Goal: Task Accomplishment & Management: Manage account settings

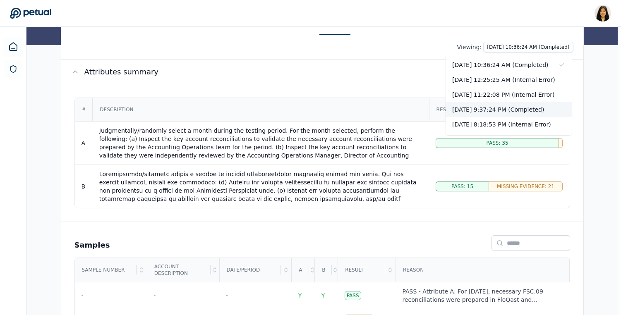
click at [522, 107] on div "[DATE] 9:37:24 PM (Completed)" at bounding box center [508, 109] width 126 height 15
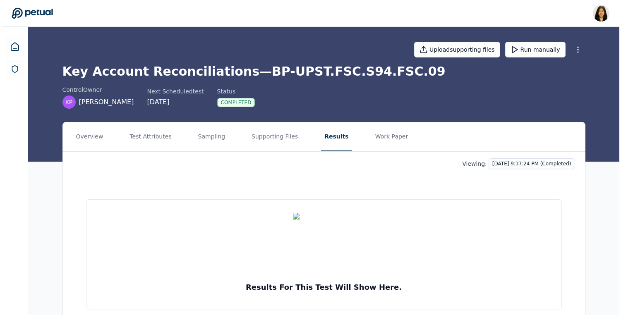
scroll to position [24, 0]
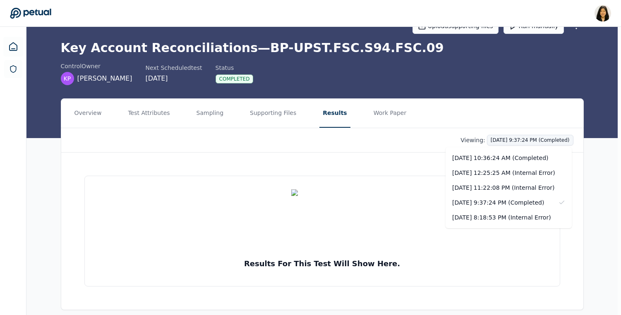
click at [496, 140] on html "[PERSON_NAME] [PERSON_NAME][EMAIL_ADDRESS] Sign out Upload supporting files Run…" at bounding box center [310, 149] width 621 height 347
click at [495, 152] on div "[DATE] 10:36:24 AM (Completed)" at bounding box center [508, 158] width 126 height 15
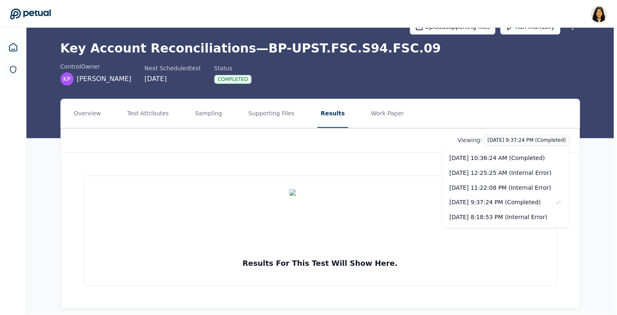
scroll to position [0, 0]
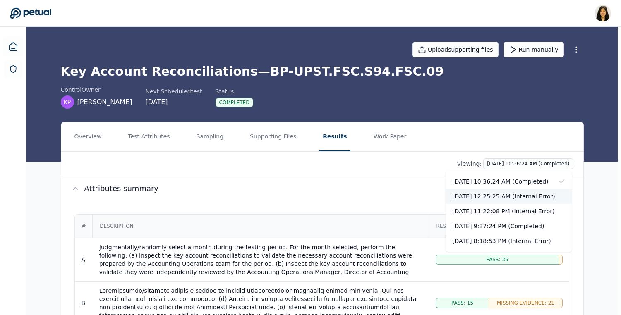
click at [518, 196] on div "[DATE] 12:25:25 AM (Internal Error)" at bounding box center [508, 196] width 126 height 15
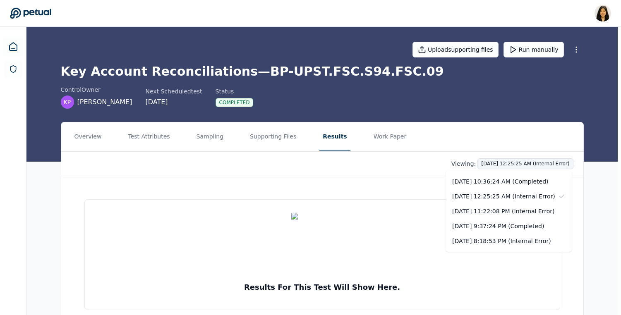
click at [481, 163] on html "[PERSON_NAME] [PERSON_NAME][EMAIL_ADDRESS] Sign out Upload supporting files Run…" at bounding box center [310, 173] width 621 height 347
click at [493, 179] on div "[DATE] 10:36:24 AM (Completed)" at bounding box center [508, 181] width 126 height 15
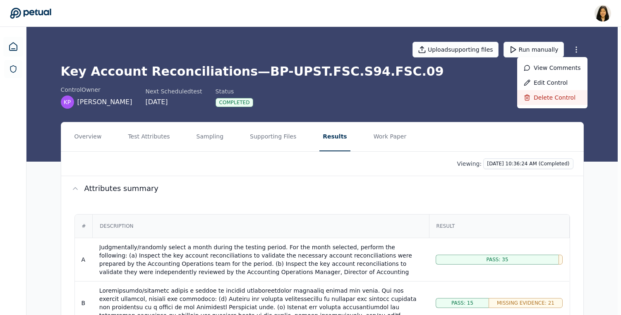
click at [567, 96] on div "Delete control" at bounding box center [552, 97] width 70 height 15
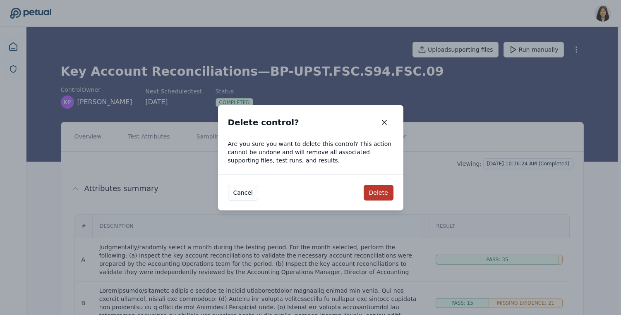
click at [379, 197] on button "Delete" at bounding box center [378, 193] width 30 height 16
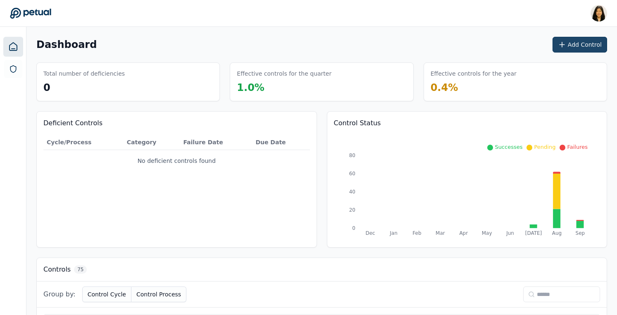
click at [580, 45] on button "Add Control" at bounding box center [580, 45] width 55 height 16
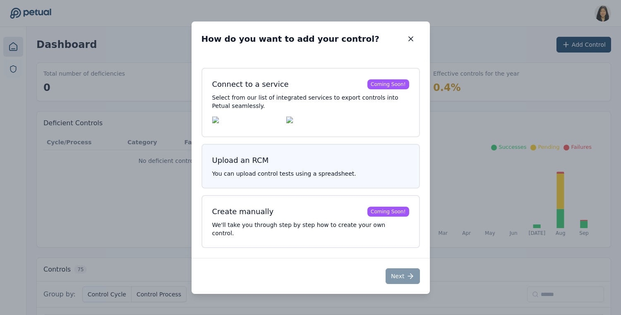
click at [252, 173] on button "Upload an RCM You can upload control tests using a spreadsheet." at bounding box center [310, 166] width 218 height 45
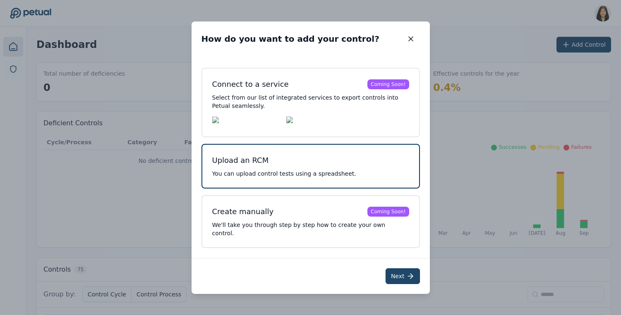
click at [402, 271] on button "Next" at bounding box center [402, 276] width 34 height 16
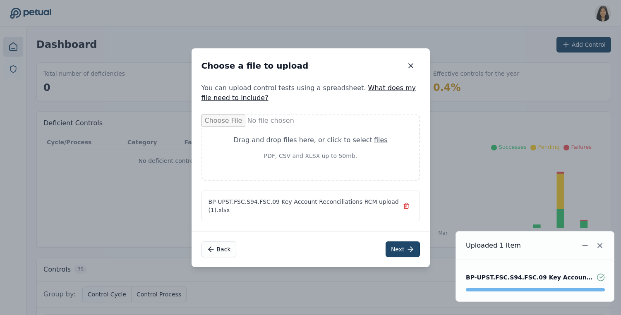
click at [406, 248] on icon at bounding box center [410, 249] width 8 height 8
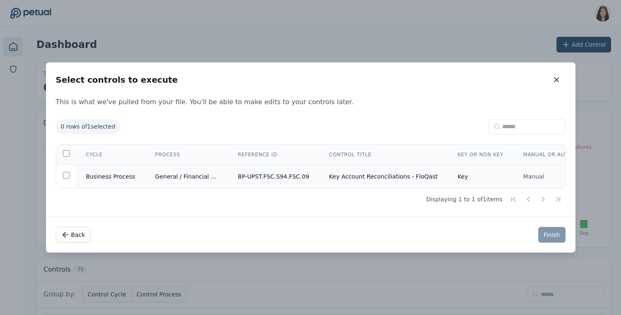
click at [418, 179] on td "Key Account Reconciliations - FloQast" at bounding box center [383, 177] width 129 height 24
click at [554, 237] on button "Finish" at bounding box center [551, 235] width 27 height 16
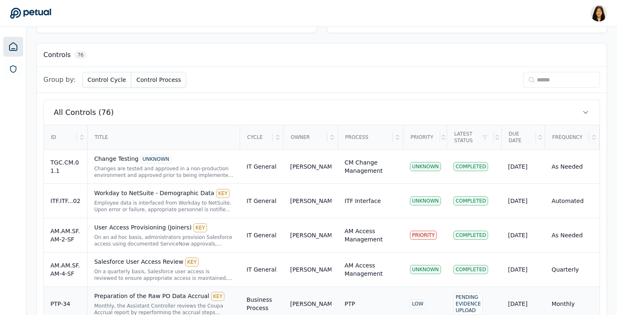
scroll to position [196, 0]
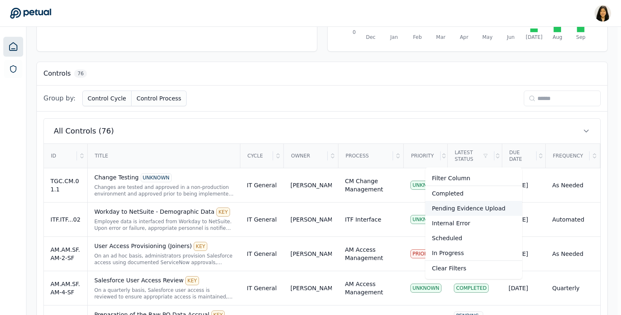
click at [476, 208] on div "Pending Evidence Upload" at bounding box center [473, 208] width 97 height 15
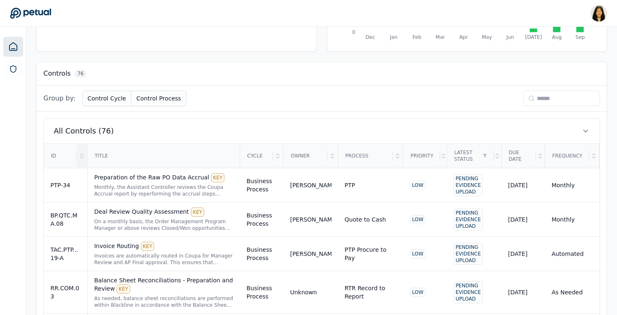
click at [81, 159] on div at bounding box center [82, 155] width 10 height 23
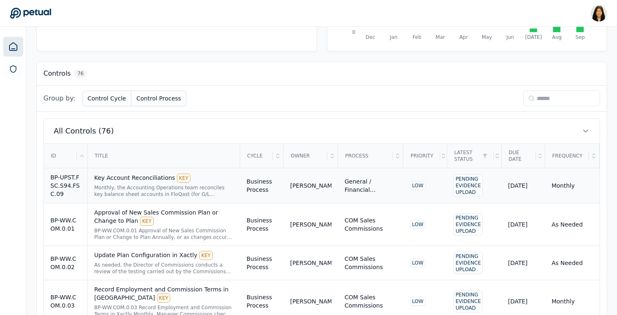
click at [118, 182] on div "Key Account Reconciliations KEY" at bounding box center [163, 178] width 139 height 9
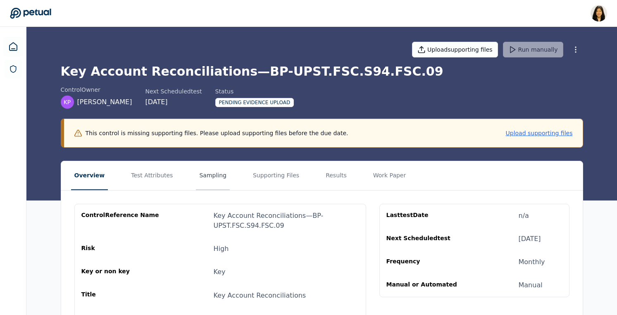
click at [198, 178] on button "Sampling" at bounding box center [213, 175] width 34 height 29
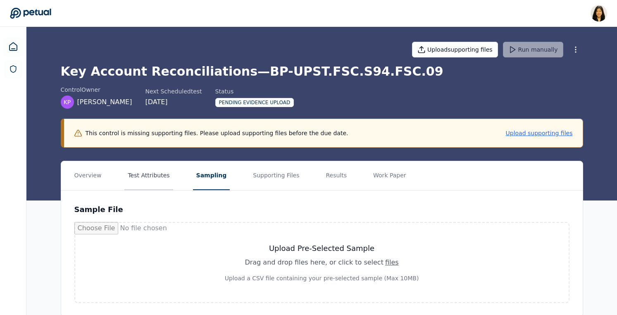
click at [140, 173] on button "Test Attributes" at bounding box center [148, 175] width 48 height 29
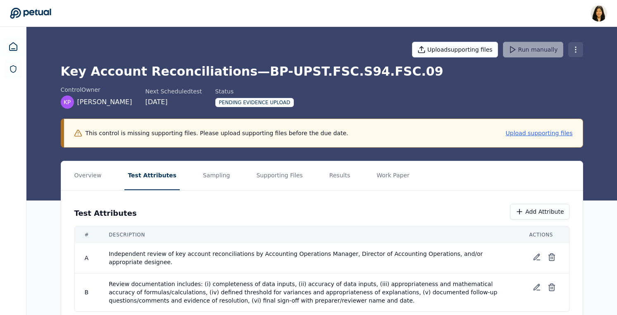
click at [579, 49] on html "[PERSON_NAME] [PERSON_NAME][EMAIL_ADDRESS] Sign out Upload supporting files Run…" at bounding box center [308, 169] width 617 height 339
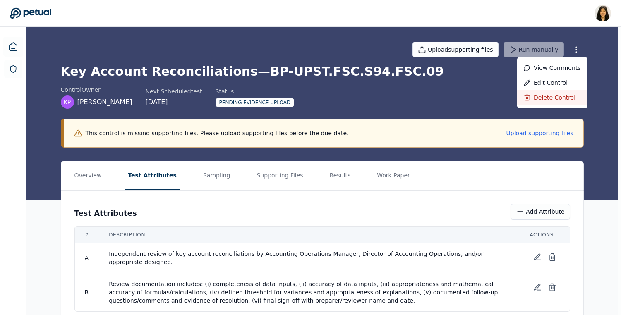
click at [550, 96] on div "Delete control" at bounding box center [552, 97] width 70 height 15
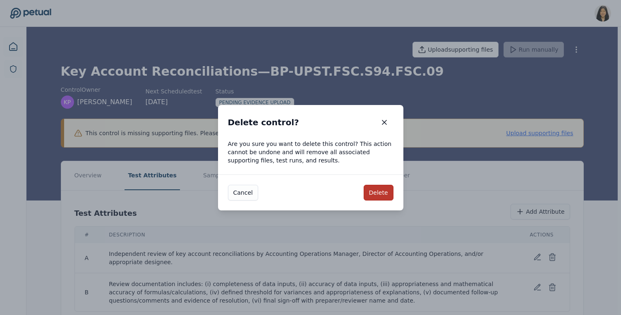
click at [383, 194] on button "Delete" at bounding box center [378, 193] width 30 height 16
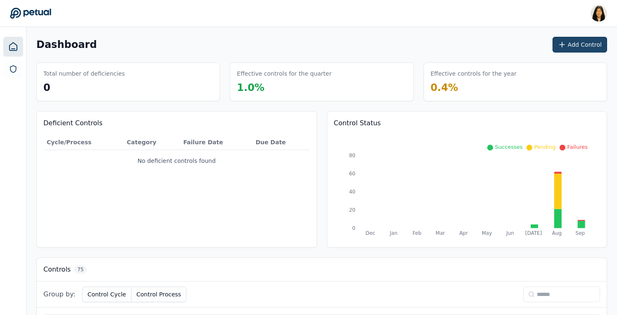
click at [578, 41] on button "Add Control" at bounding box center [580, 45] width 55 height 16
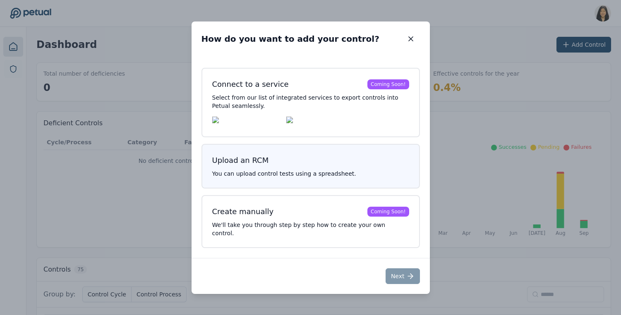
click at [302, 165] on h3 "Upload an RCM" at bounding box center [310, 161] width 197 height 12
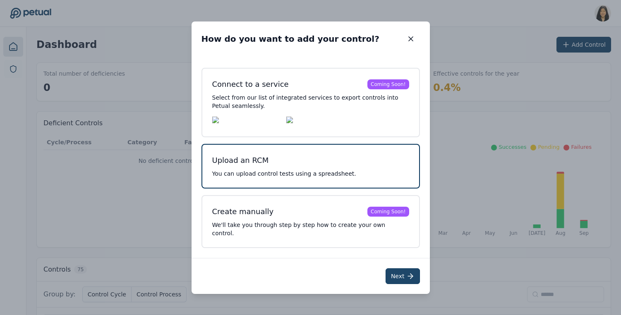
click at [395, 269] on button "Next" at bounding box center [402, 276] width 34 height 16
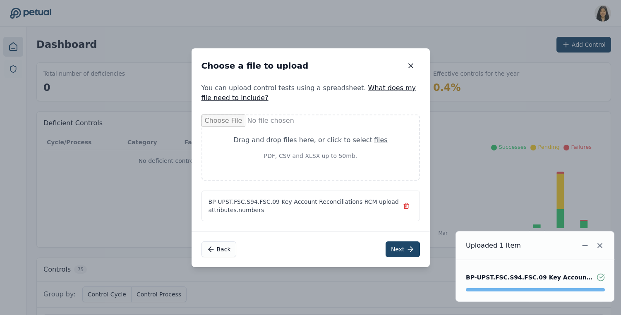
click at [399, 248] on button "Next" at bounding box center [402, 249] width 34 height 16
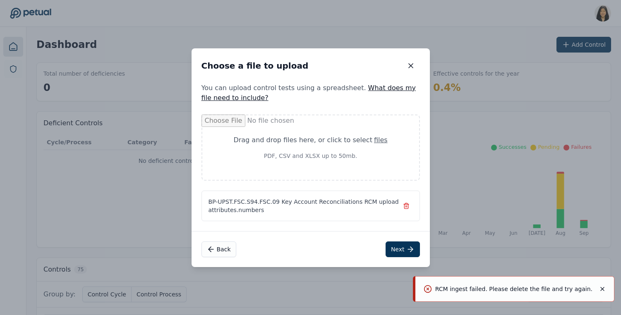
click at [407, 207] on icon "button" at bounding box center [406, 206] width 7 height 7
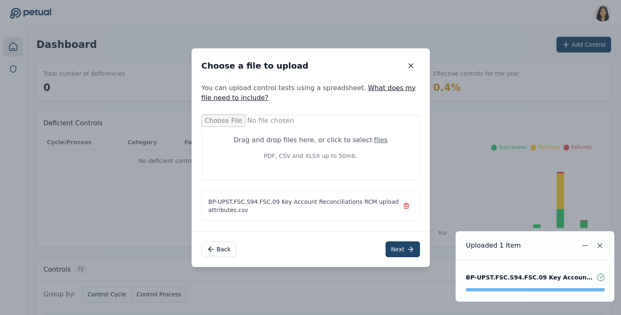
click at [399, 249] on button "Next" at bounding box center [402, 249] width 34 height 16
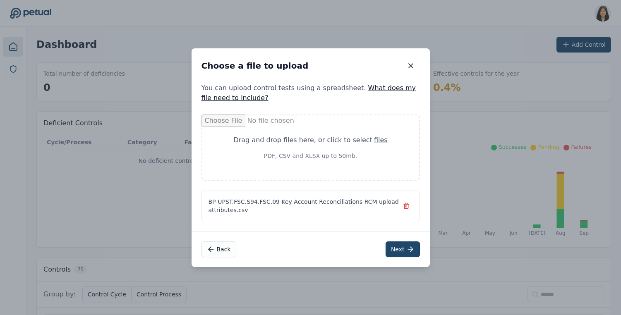
click at [397, 252] on button "Next" at bounding box center [402, 249] width 34 height 16
click at [406, 206] on icon "button" at bounding box center [406, 206] width 7 height 7
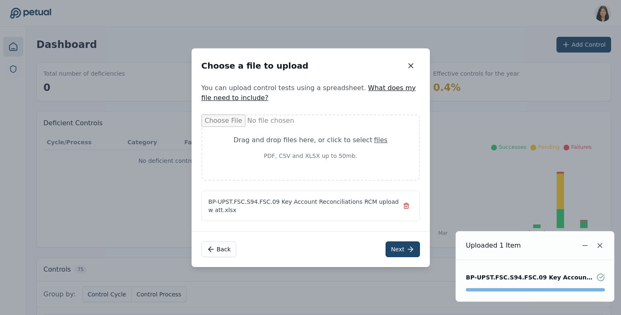
click at [402, 247] on button "Next" at bounding box center [402, 249] width 34 height 16
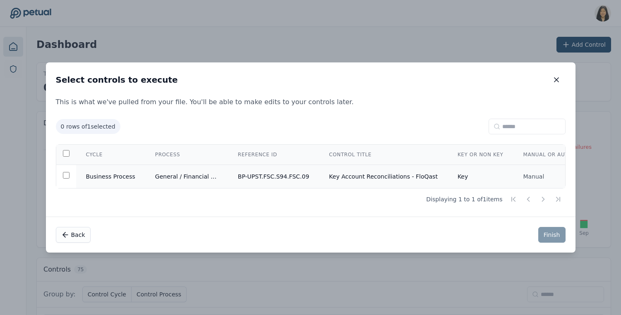
click at [126, 174] on td "Business Process" at bounding box center [110, 177] width 69 height 24
click at [555, 239] on button "Finish" at bounding box center [551, 235] width 27 height 16
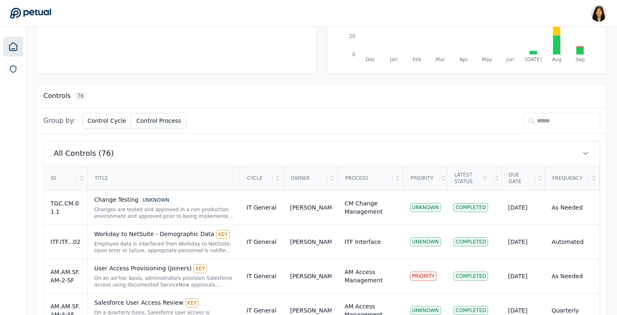
scroll to position [170, 0]
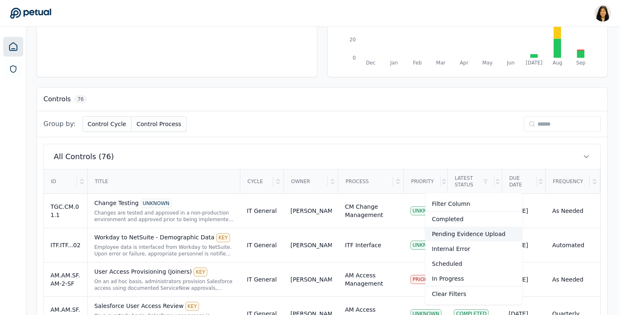
click at [464, 238] on div "Pending Evidence Upload" at bounding box center [473, 234] width 97 height 15
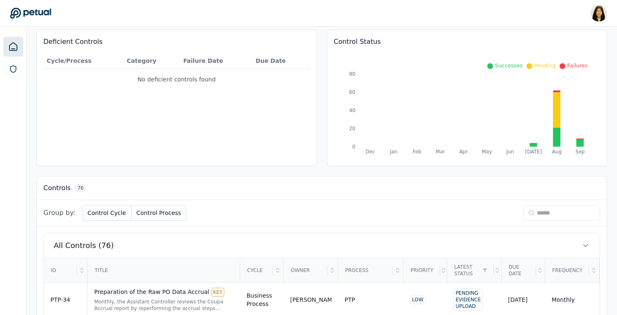
scroll to position [97, 0]
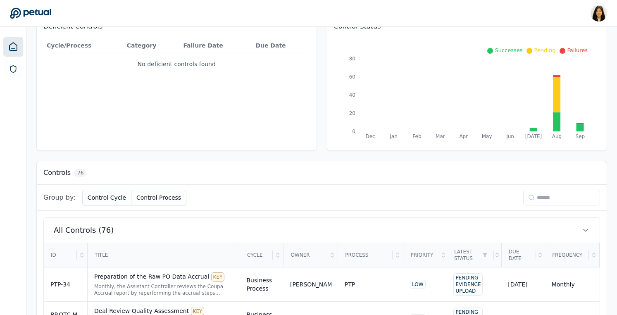
click at [75, 257] on div "ID" at bounding box center [60, 255] width 33 height 23
click at [86, 256] on div at bounding box center [82, 255] width 10 height 23
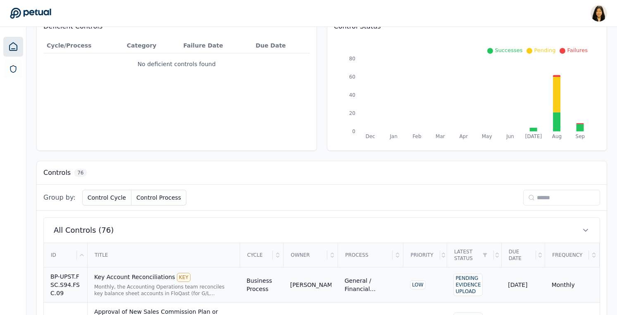
click at [130, 279] on div "Key Account Reconciliations KEY" at bounding box center [163, 277] width 139 height 9
click at [124, 291] on div "Monthly, the Accounting Operations team reconciles key balance sheet accounts i…" at bounding box center [163, 290] width 139 height 13
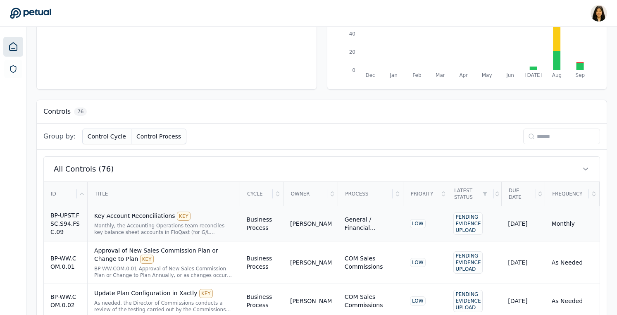
scroll to position [178, 0]
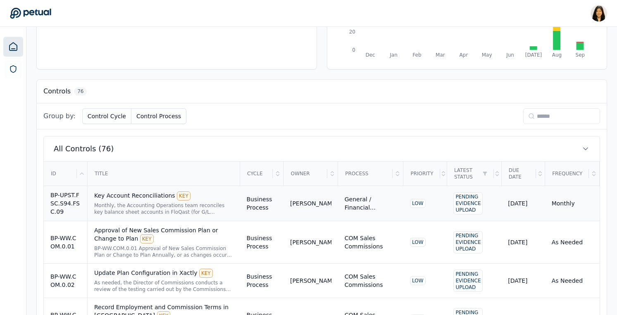
click at [198, 207] on div "Monthly, the Accounting Operations team reconciles key balance sheet accounts i…" at bounding box center [163, 208] width 139 height 13
click at [273, 201] on td "Business Process" at bounding box center [261, 203] width 43 height 35
click at [207, 210] on div "Monthly, the Accounting Operations team reconciles key balance sheet accounts i…" at bounding box center [163, 208] width 139 height 13
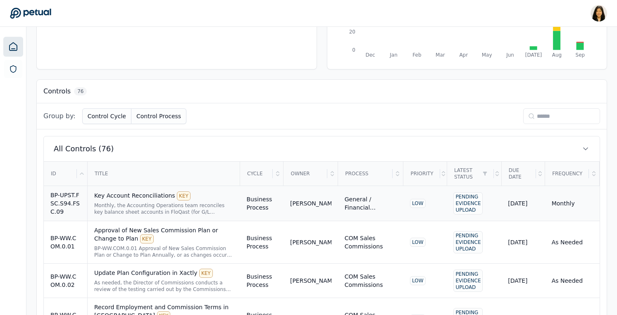
click at [64, 202] on div "BP-UPST.FSC.S94.FSC.09" at bounding box center [65, 203] width 30 height 25
drag, startPoint x: 73, startPoint y: 213, endPoint x: 49, endPoint y: 192, distance: 31.4
click at [49, 192] on td "BP-UPST.FSC.S94.FSC.09" at bounding box center [65, 203] width 43 height 35
copy div "BP-UPST.FSC.S94.FSC.09"
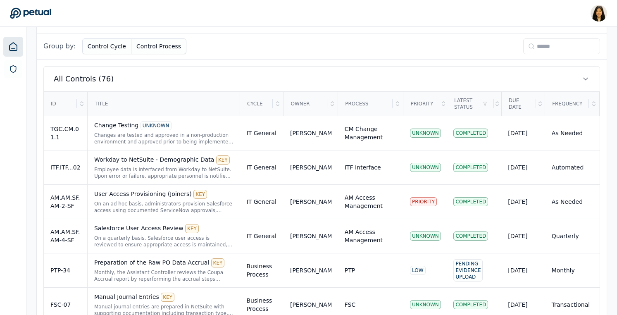
scroll to position [281, 0]
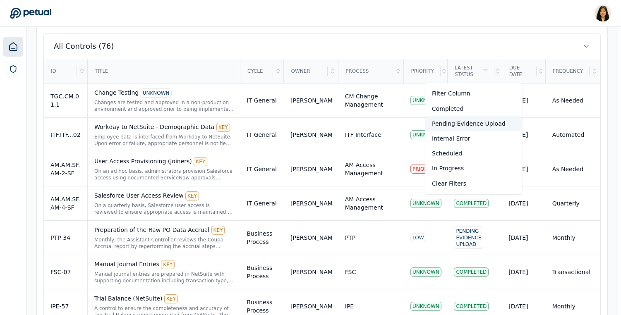
click at [474, 124] on div "Pending Evidence Upload" at bounding box center [473, 123] width 97 height 15
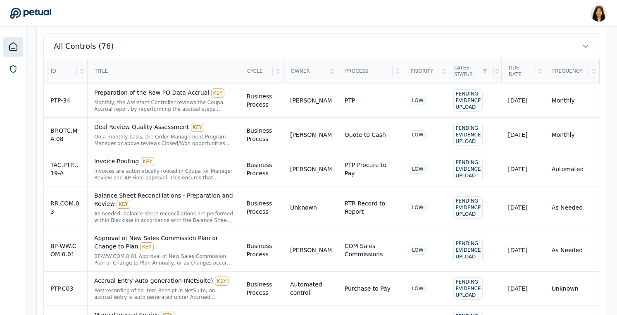
click at [70, 74] on div "ID" at bounding box center [60, 71] width 33 height 23
click at [84, 71] on icon at bounding box center [82, 71] width 7 height 7
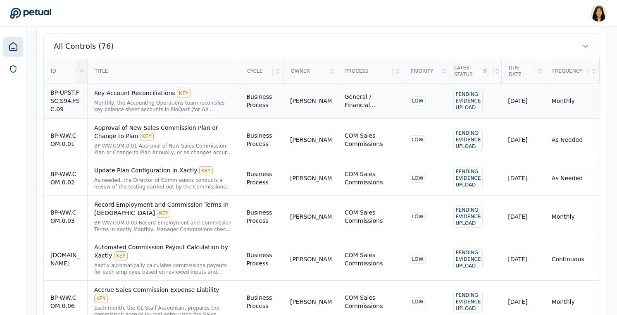
click at [80, 102] on div "BP-UPST.FSC.S94.FSC.09" at bounding box center [65, 100] width 30 height 25
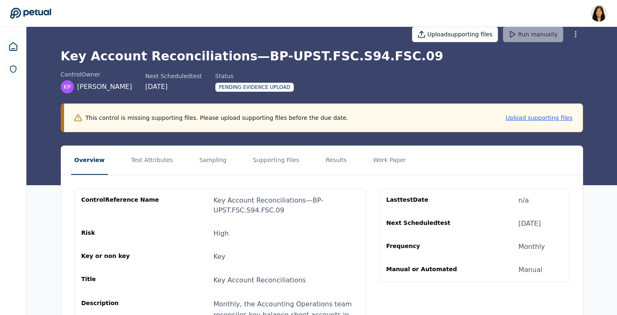
scroll to position [24, 0]
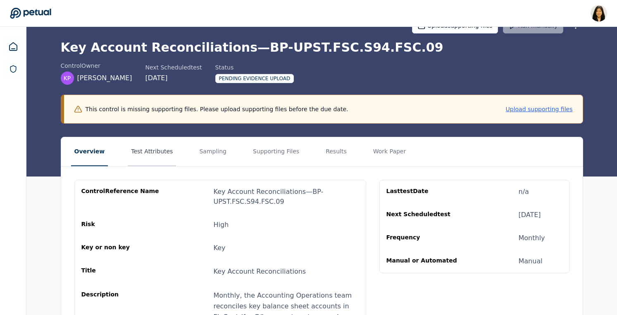
click at [152, 155] on button "Test Attributes" at bounding box center [152, 151] width 48 height 29
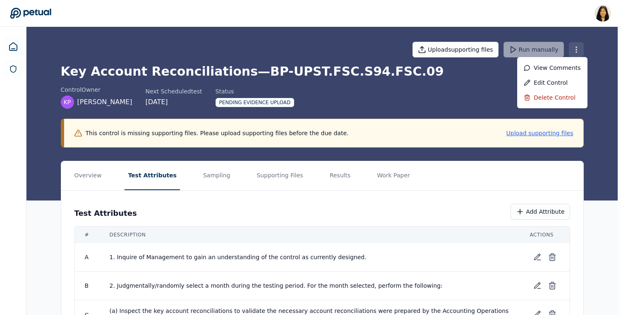
click at [559, 97] on div "Delete control" at bounding box center [552, 97] width 70 height 15
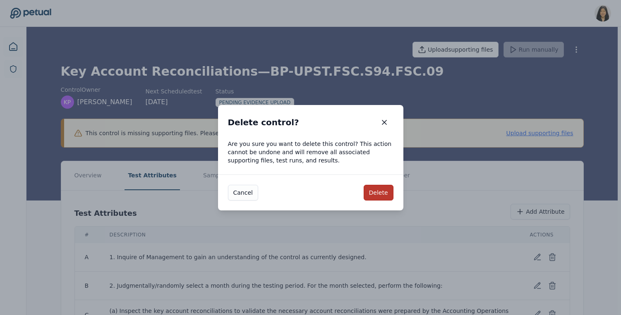
click at [370, 189] on button "Delete" at bounding box center [378, 193] width 30 height 16
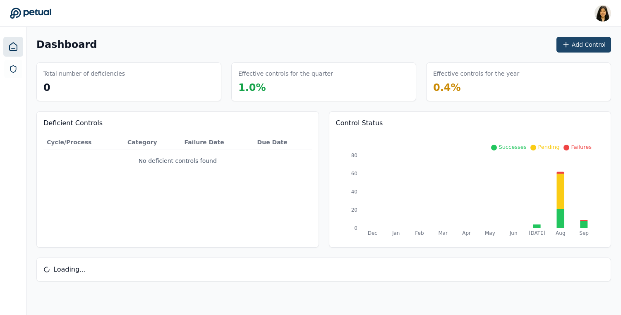
click at [597, 45] on button "Add Control" at bounding box center [583, 45] width 55 height 16
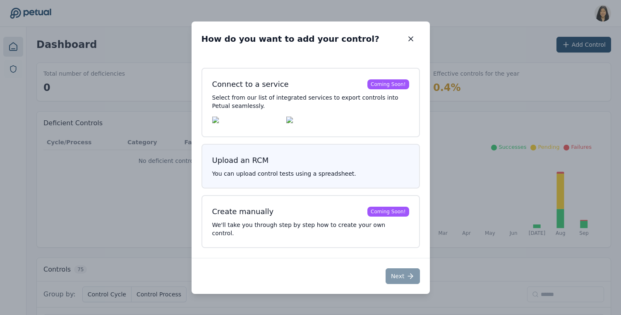
click at [296, 166] on h3 "Upload an RCM" at bounding box center [310, 161] width 197 height 12
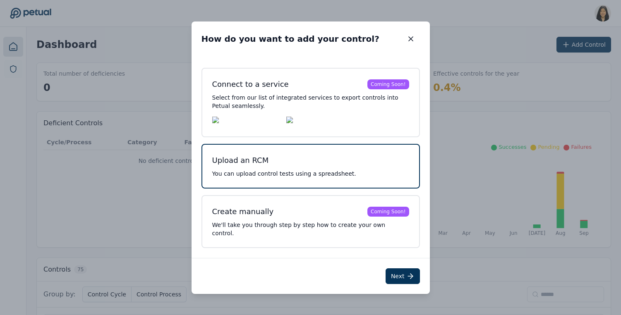
click at [279, 175] on p "You can upload control tests using a spreadsheet." at bounding box center [310, 174] width 197 height 8
click at [403, 270] on button "Next" at bounding box center [402, 276] width 34 height 16
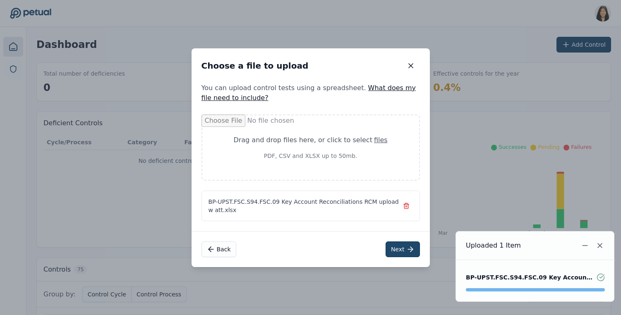
click at [397, 244] on button "Next" at bounding box center [402, 249] width 34 height 16
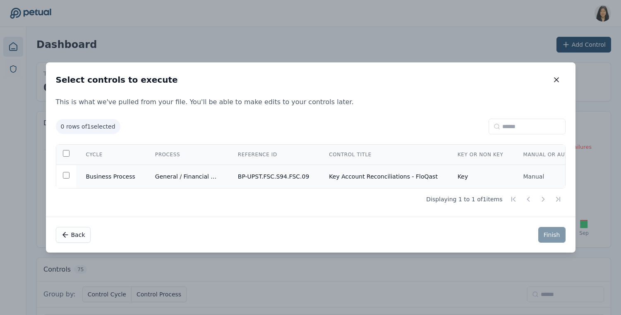
click at [279, 177] on td "BP-UPST.FSC.S94.FSC.09" at bounding box center [273, 177] width 91 height 24
click at [550, 234] on button "Finish" at bounding box center [551, 235] width 27 height 16
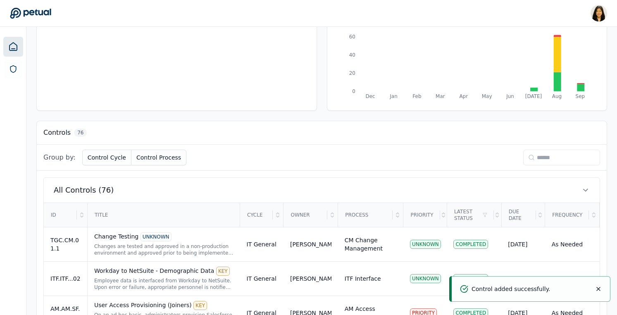
scroll to position [141, 0]
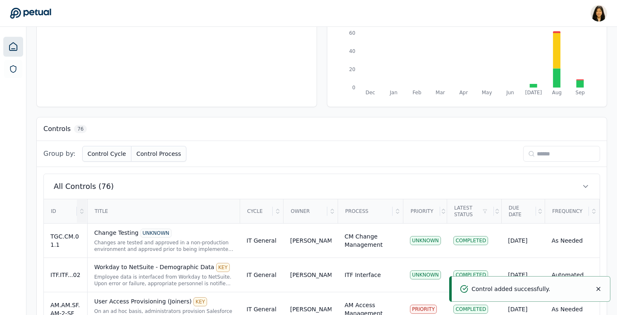
click at [80, 210] on icon at bounding box center [82, 211] width 7 height 7
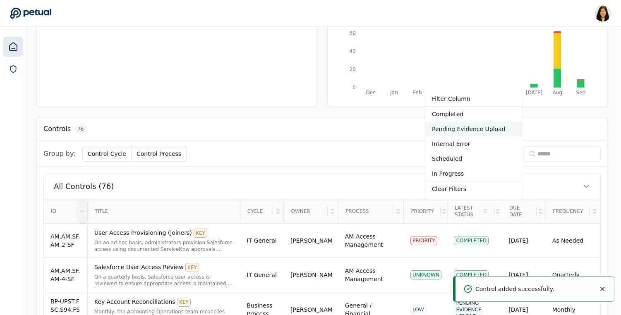
click at [464, 132] on div "Pending Evidence Upload" at bounding box center [473, 129] width 97 height 15
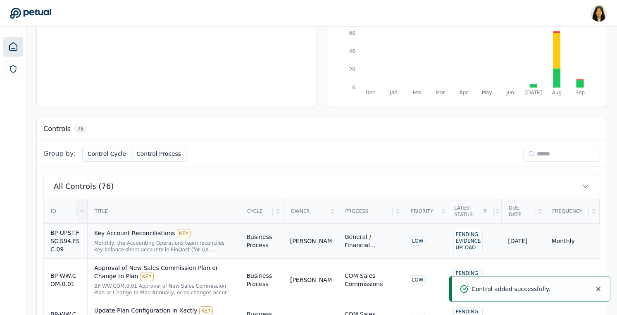
click at [120, 245] on div "Monthly, the Accounting Operations team reconciles key balance sheet accounts i…" at bounding box center [163, 246] width 139 height 13
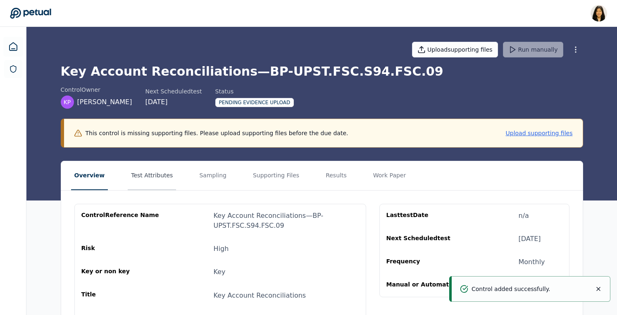
click at [142, 175] on button "Test Attributes" at bounding box center [152, 175] width 48 height 29
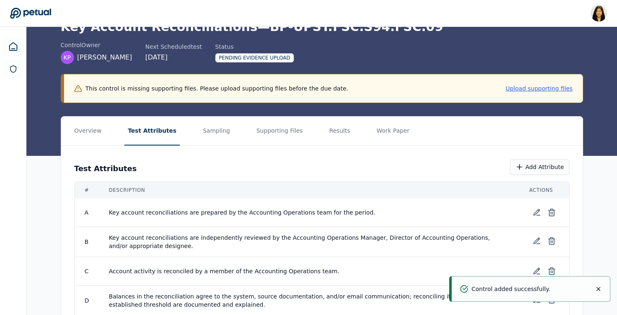
scroll to position [111, 0]
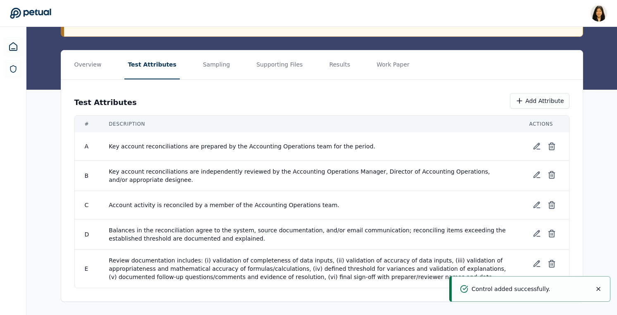
click at [600, 65] on div "Overview Test Attributes Sampling Supporting Files Results Work Paper Test Attr…" at bounding box center [321, 182] width 591 height 265
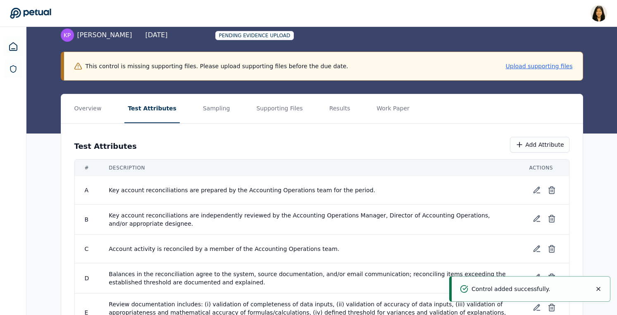
scroll to position [0, 0]
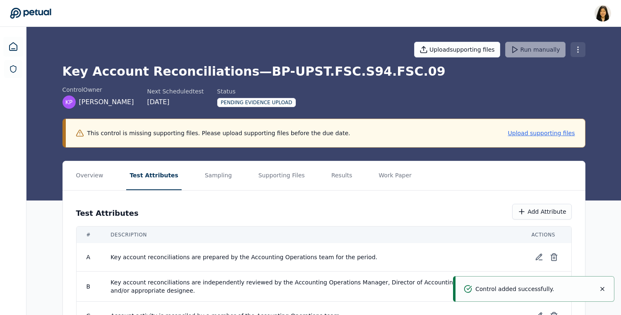
click at [573, 53] on html "Renee Park renee.park@petual.ai Sign out Upload supporting files Run manually K…" at bounding box center [310, 213] width 621 height 426
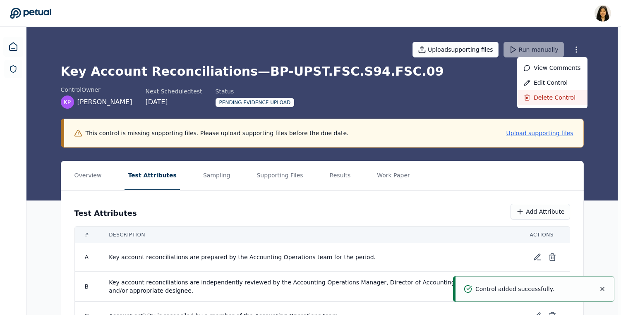
click at [559, 96] on div "Delete control" at bounding box center [552, 97] width 70 height 15
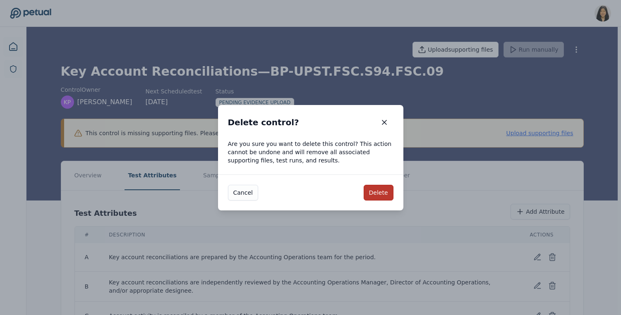
click at [371, 193] on button "Delete" at bounding box center [378, 193] width 30 height 16
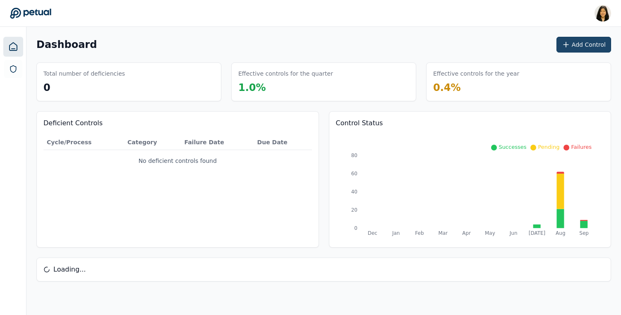
click at [574, 45] on button "Add Control" at bounding box center [583, 45] width 55 height 16
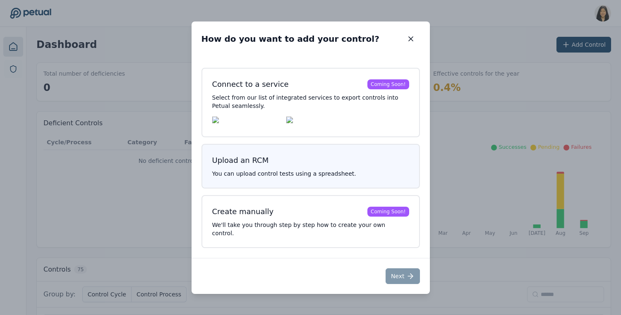
click at [301, 166] on h3 "Upload an RCM" at bounding box center [310, 161] width 197 height 12
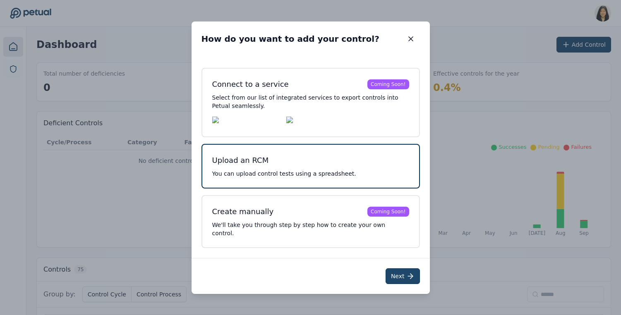
click at [401, 271] on button "Next" at bounding box center [402, 276] width 34 height 16
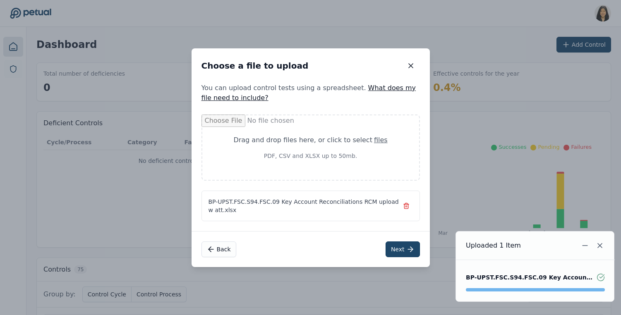
click at [398, 253] on button "Next" at bounding box center [402, 249] width 34 height 16
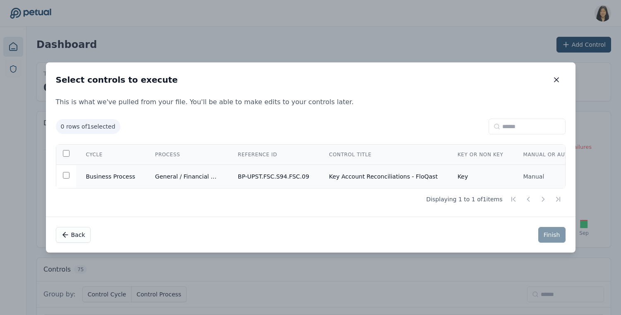
click at [402, 175] on td "Key Account Reconciliations - FloQast" at bounding box center [383, 177] width 129 height 24
click at [541, 237] on button "Finish" at bounding box center [551, 235] width 27 height 16
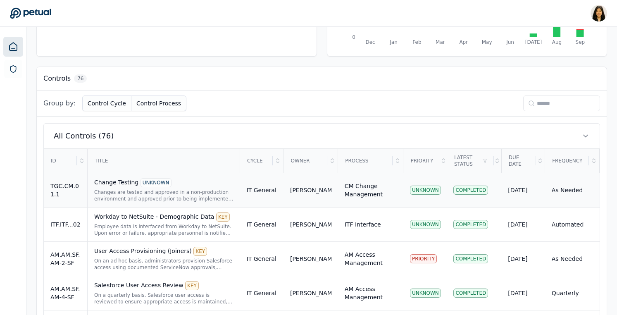
scroll to position [194, 0]
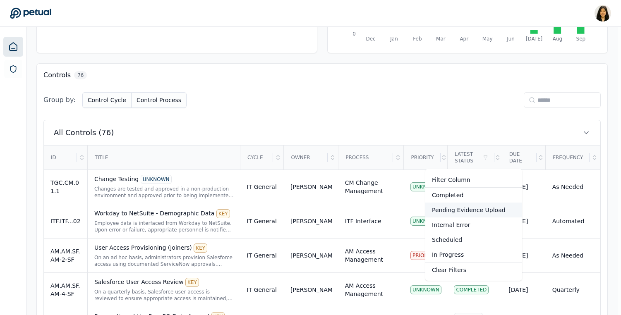
click at [460, 208] on div "Pending Evidence Upload" at bounding box center [473, 210] width 97 height 15
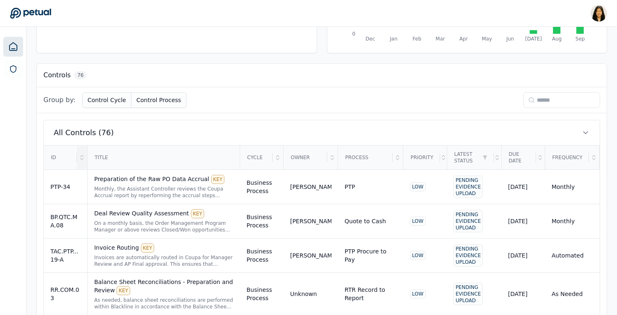
click at [80, 155] on icon at bounding box center [82, 157] width 7 height 7
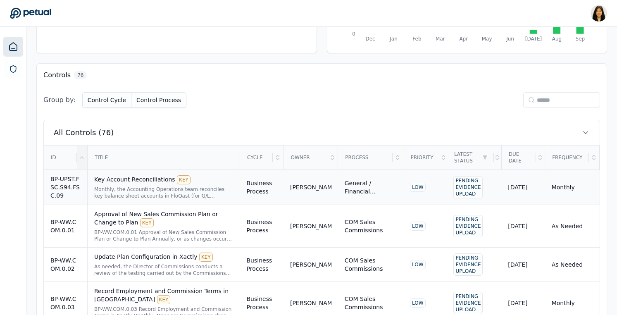
click at [74, 182] on div "BP-UPST.FSC.S94.FSC.09" at bounding box center [65, 187] width 30 height 25
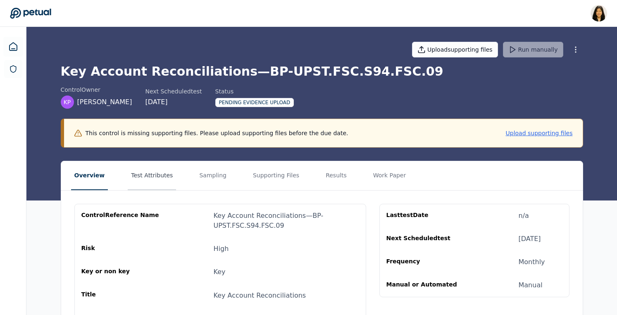
click at [141, 177] on button "Test Attributes" at bounding box center [152, 175] width 48 height 29
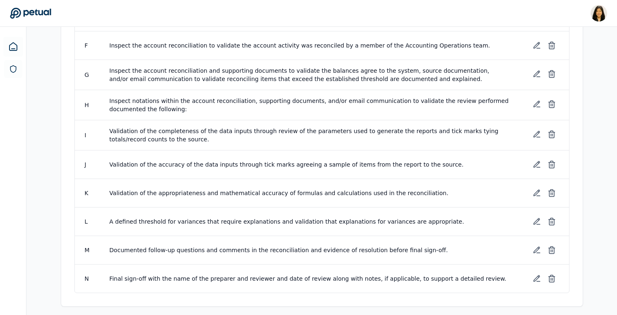
scroll to position [363, 0]
